Goal: Find specific page/section: Find specific page/section

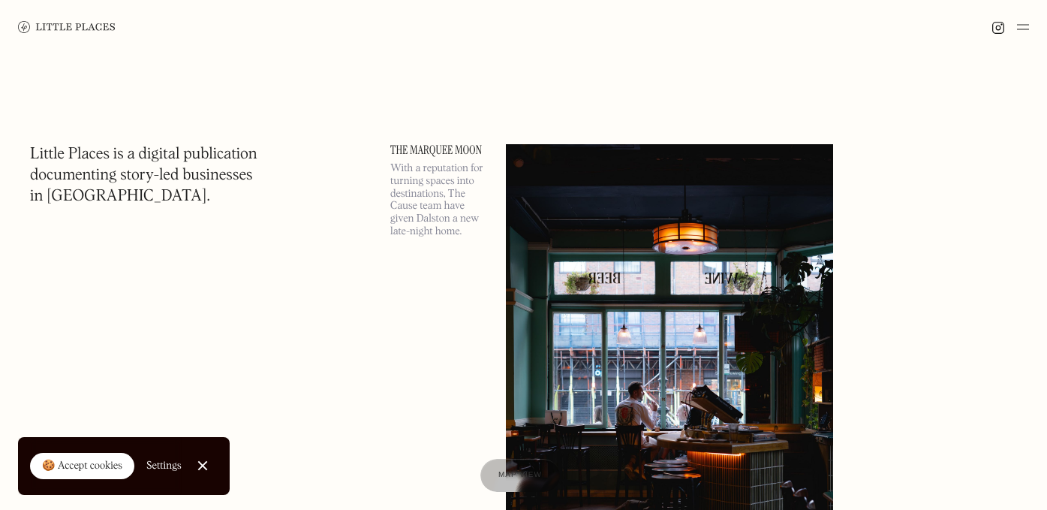
click at [93, 466] on div "🍪 Accept cookies" at bounding box center [82, 466] width 80 height 15
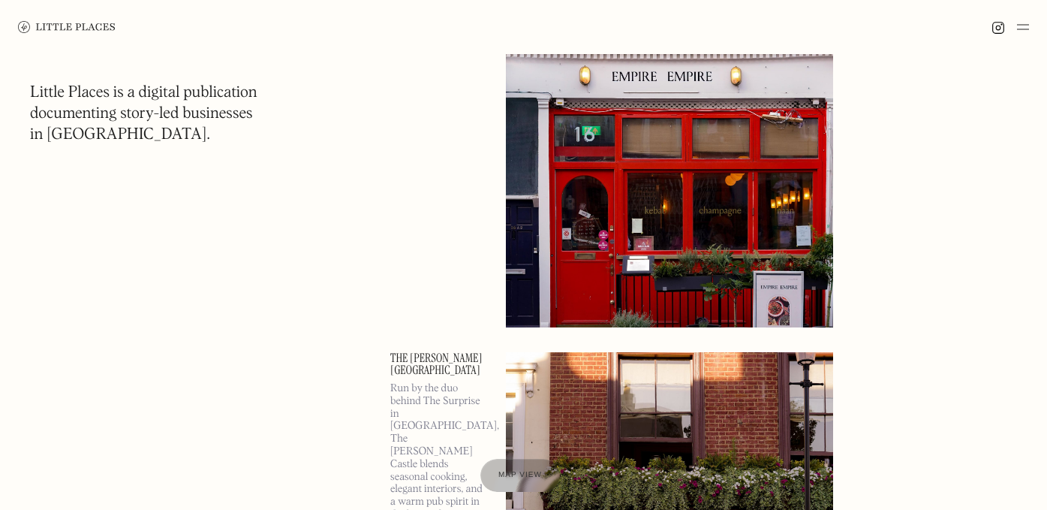
scroll to position [2283, 0]
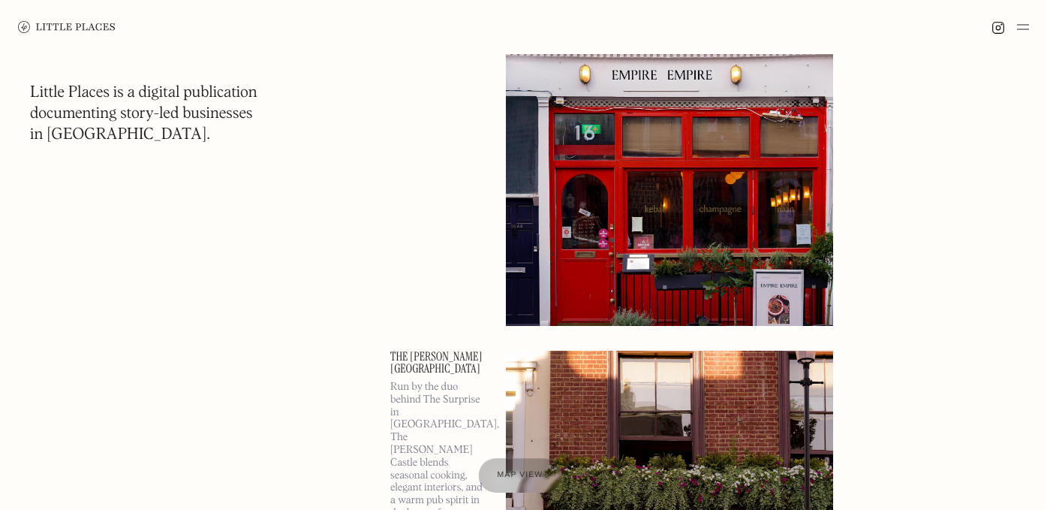
click at [498, 478] on span "Map view" at bounding box center [521, 475] width 46 height 9
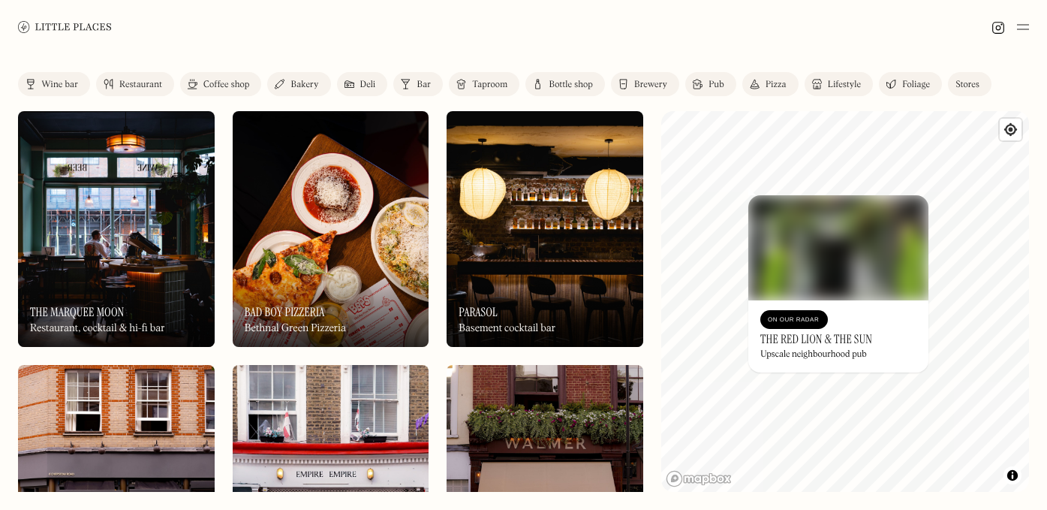
click at [824, 338] on h3 "The Red Lion & The Sun" at bounding box center [816, 339] width 112 height 14
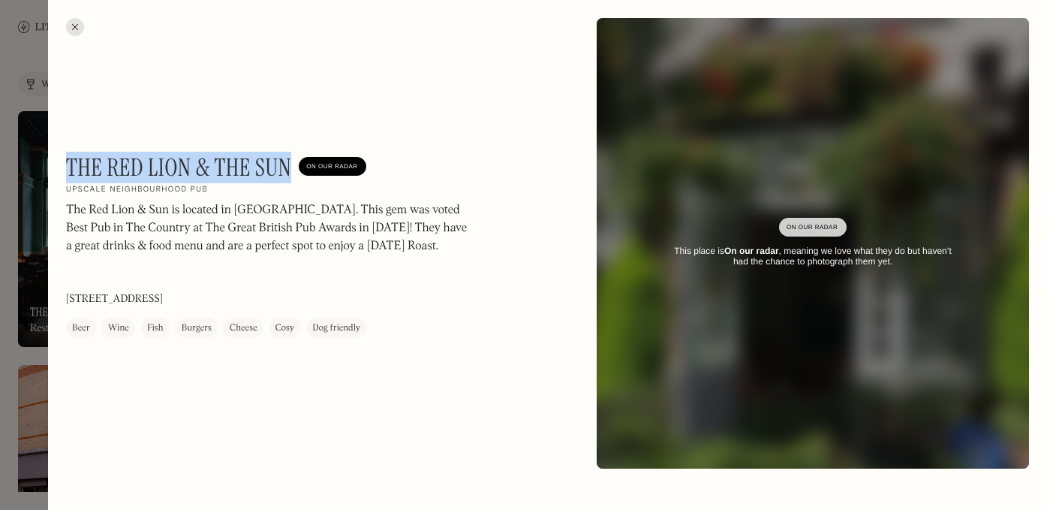
drag, startPoint x: 288, startPoint y: 167, endPoint x: 67, endPoint y: 161, distance: 221.5
click at [67, 161] on h1 "The Red Lion & The Sun" at bounding box center [178, 167] width 225 height 29
